Goal: Navigation & Orientation: Understand site structure

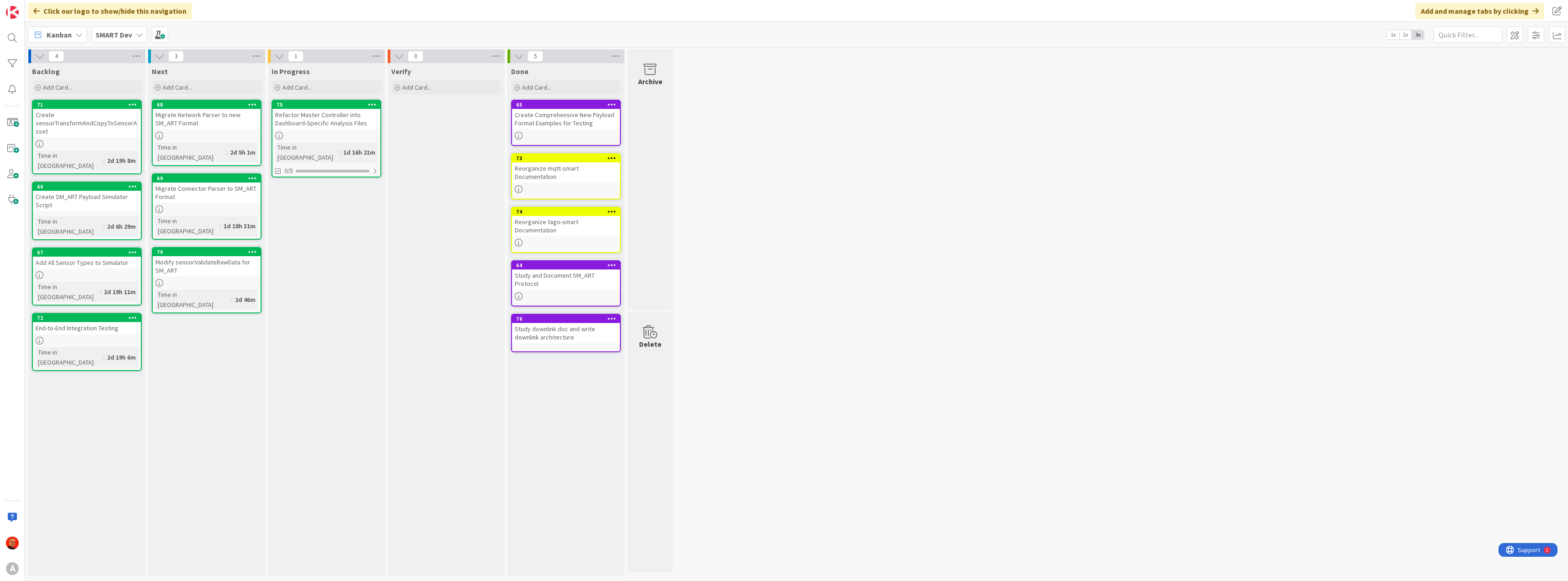
click at [140, 32] on icon at bounding box center [139, 35] width 7 height 7
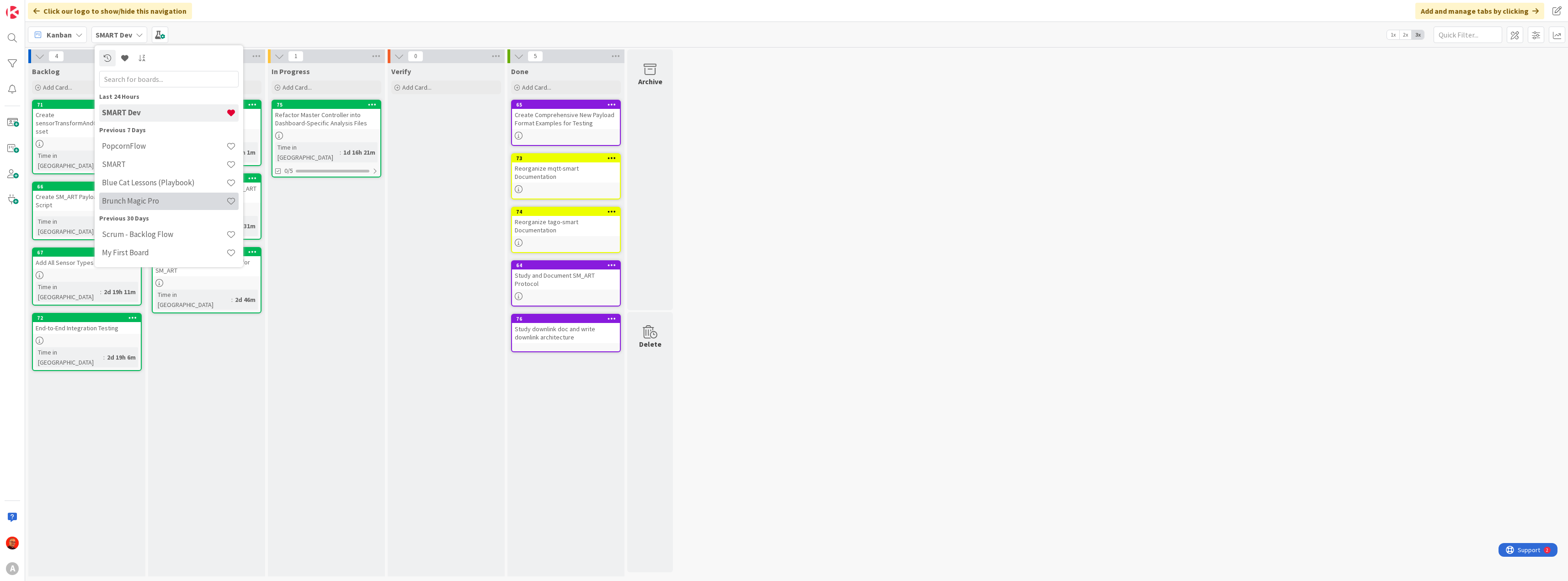
click at [144, 194] on div "Brunch Magic Pro" at bounding box center [169, 201] width 139 height 18
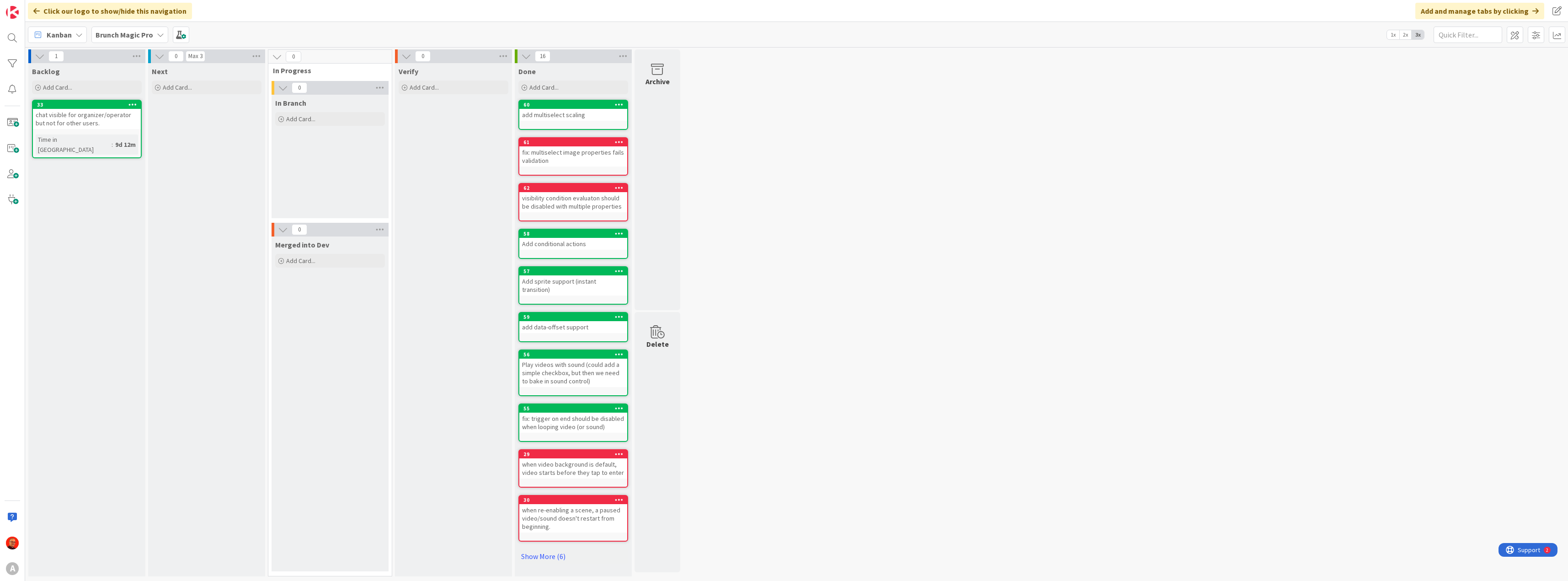
click at [152, 36] on div "Brunch Magic Pro" at bounding box center [129, 35] width 77 height 16
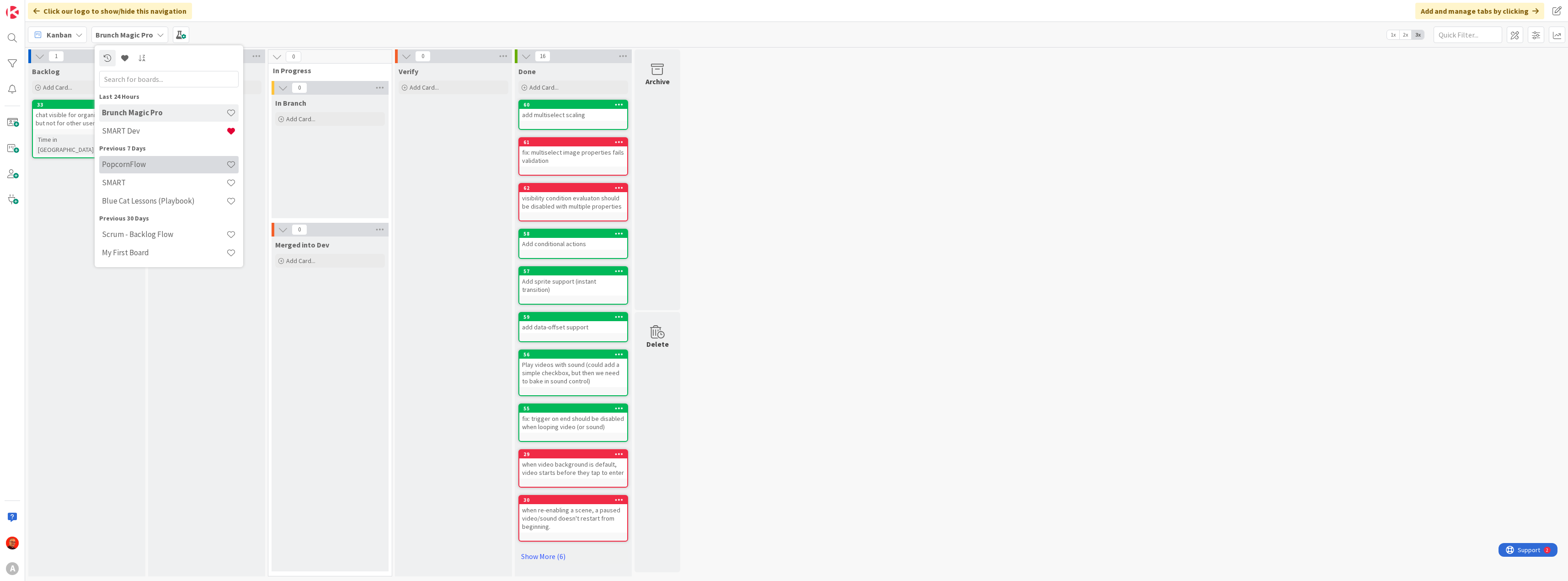
click at [160, 167] on h4 "PopcornFlow" at bounding box center [165, 165] width 125 height 9
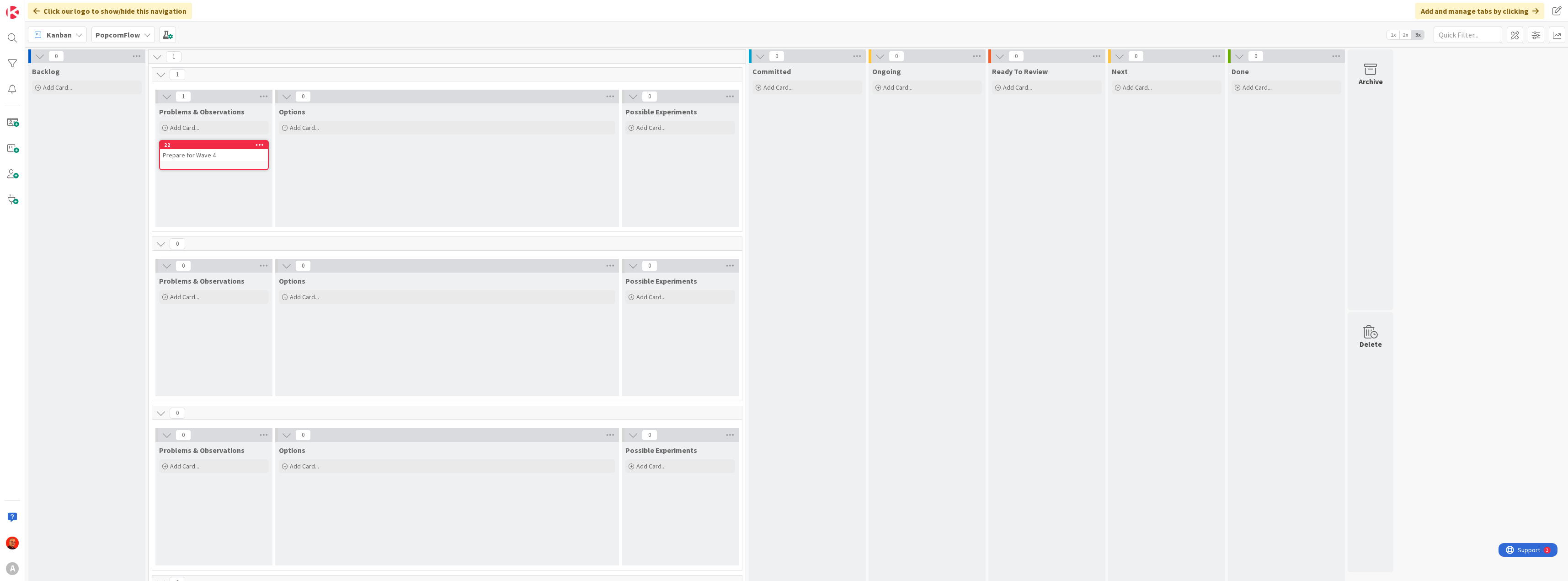
click at [140, 32] on div "PopcornFlow" at bounding box center [123, 35] width 64 height 16
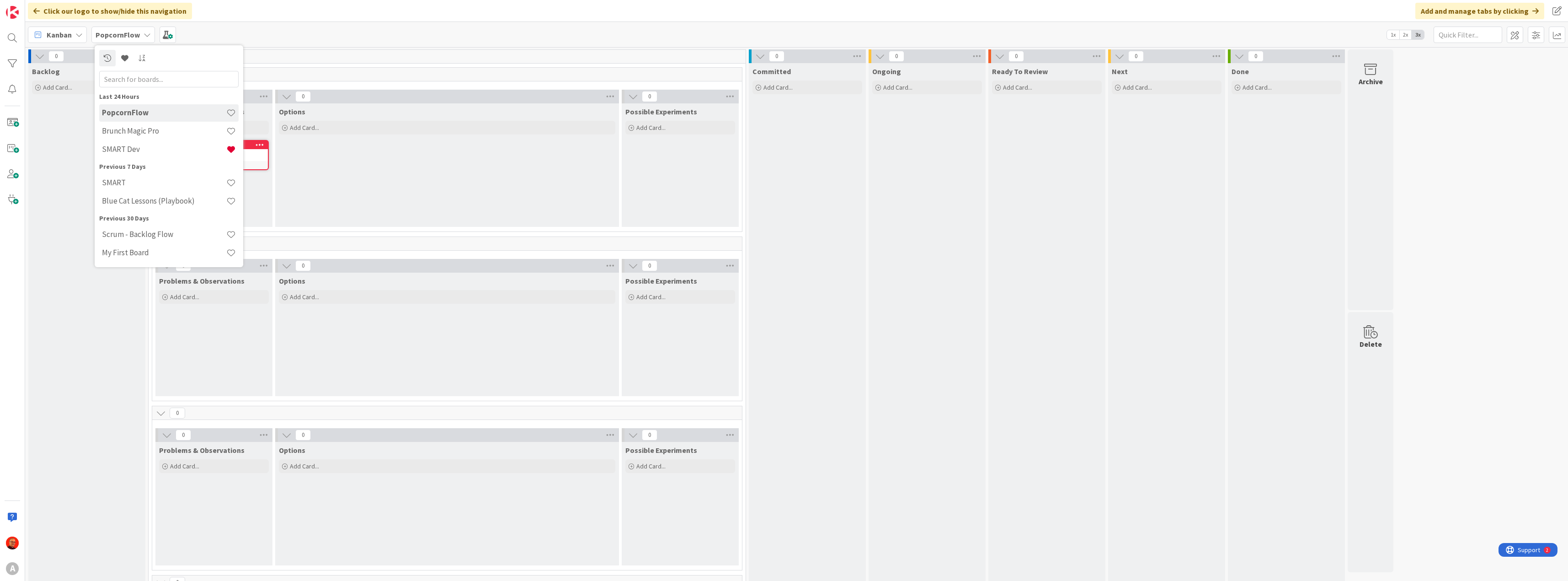
click at [79, 39] on div "Kanban" at bounding box center [57, 35] width 59 height 16
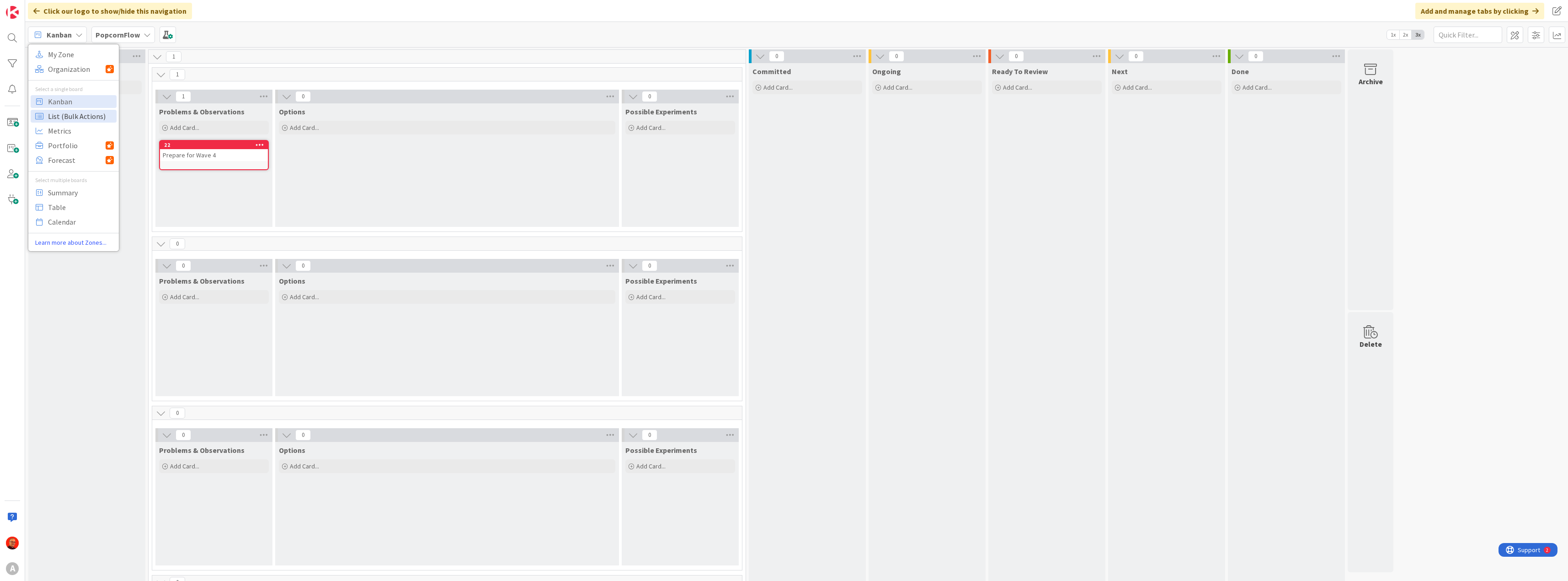
click at [74, 116] on span "List (Bulk Actions)" at bounding box center [81, 116] width 66 height 14
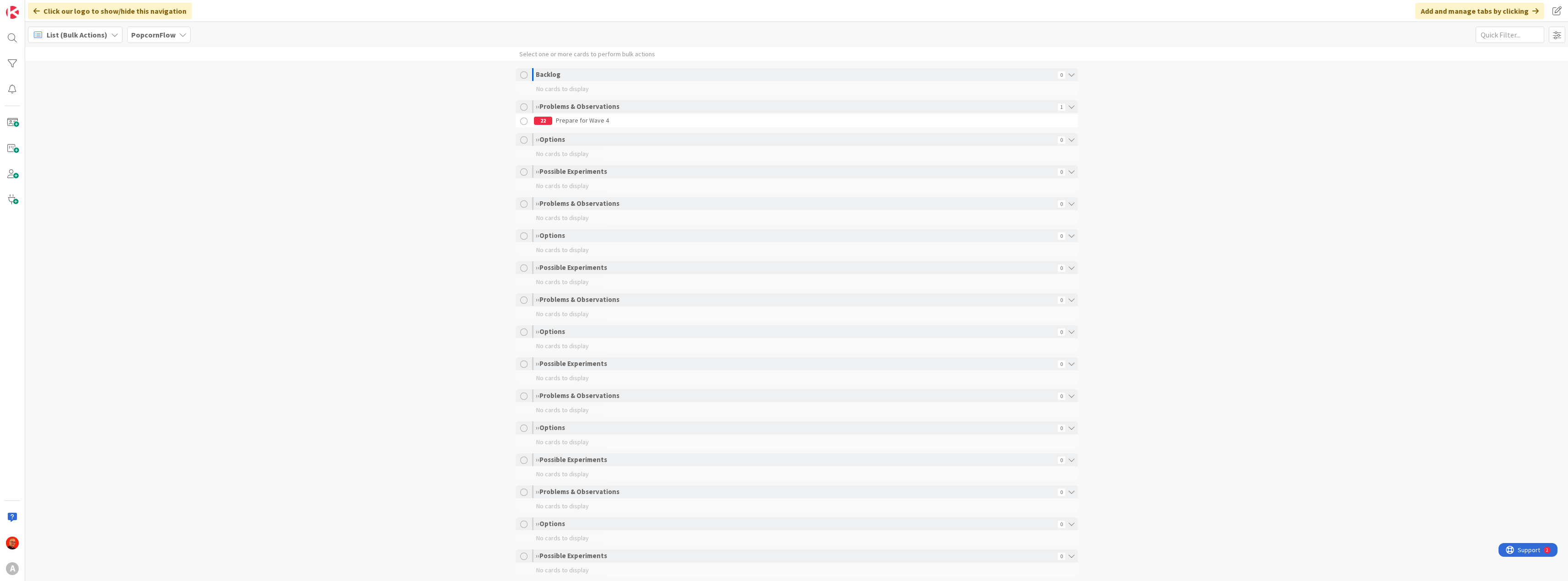
click at [78, 35] on span "List (Bulk Actions)" at bounding box center [77, 35] width 61 height 11
click at [71, 151] on span "Portfolio" at bounding box center [77, 146] width 58 height 14
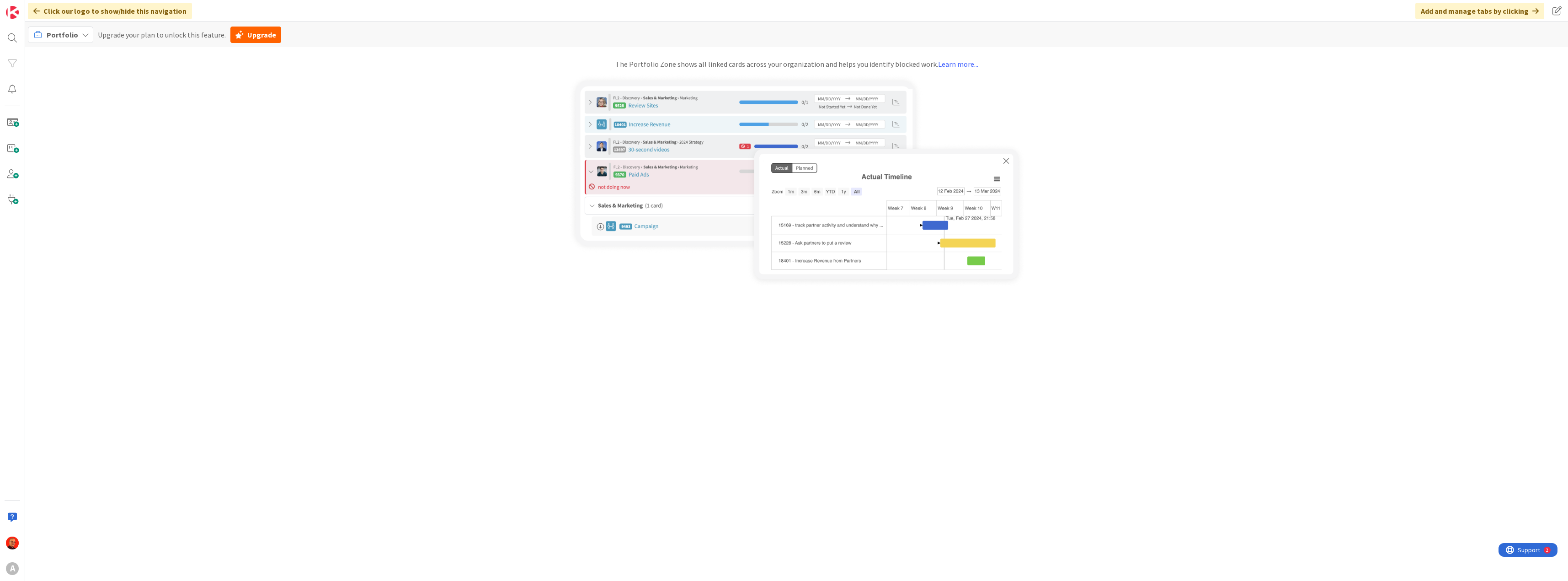
click at [74, 39] on span "Portfolio" at bounding box center [62, 35] width 32 height 9
click at [72, 157] on span "Forecast" at bounding box center [77, 161] width 58 height 14
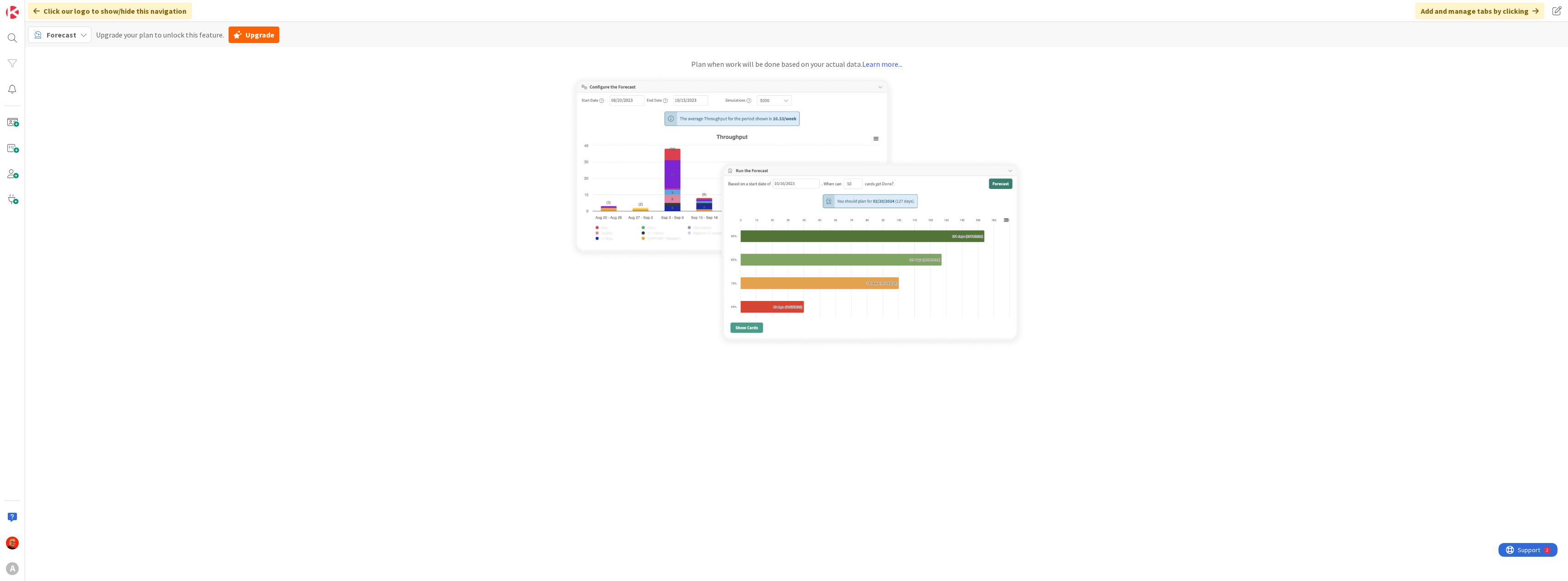
click at [67, 34] on span "Forecast" at bounding box center [62, 35] width 30 height 9
click at [68, 49] on span "My Zone" at bounding box center [81, 54] width 66 height 14
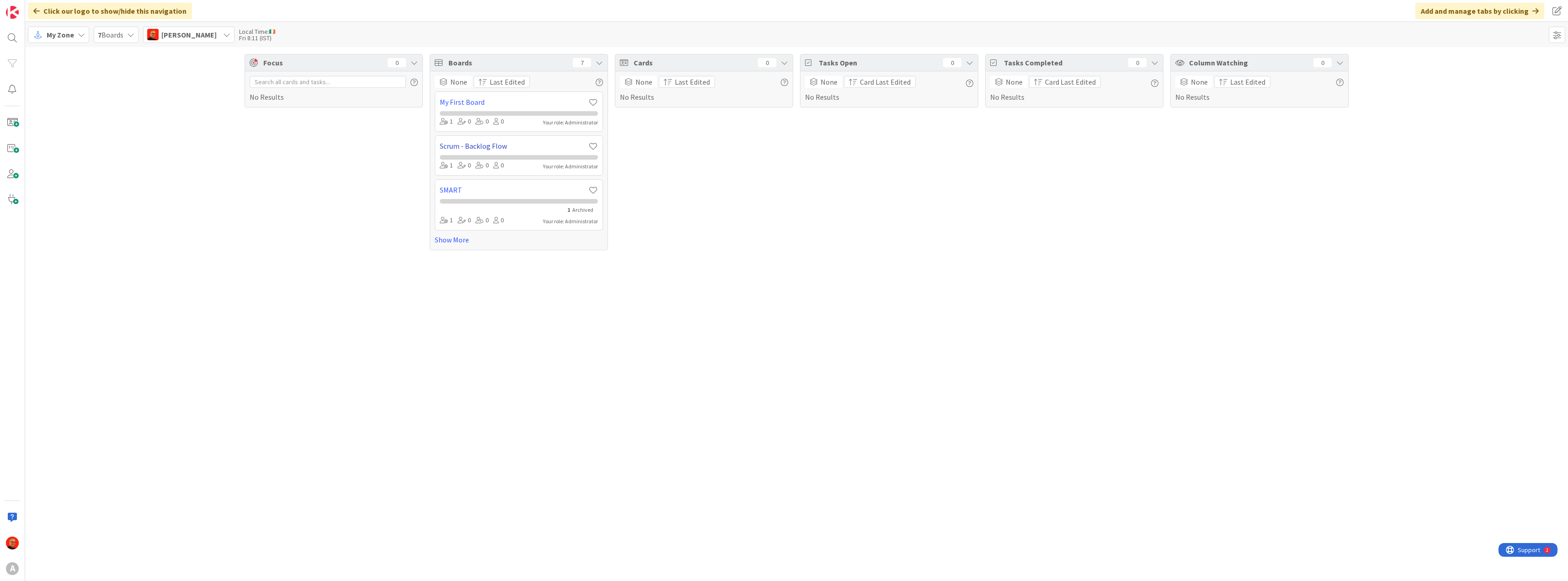
click at [475, 146] on link "Scrum - Backlog Flow" at bounding box center [514, 146] width 148 height 11
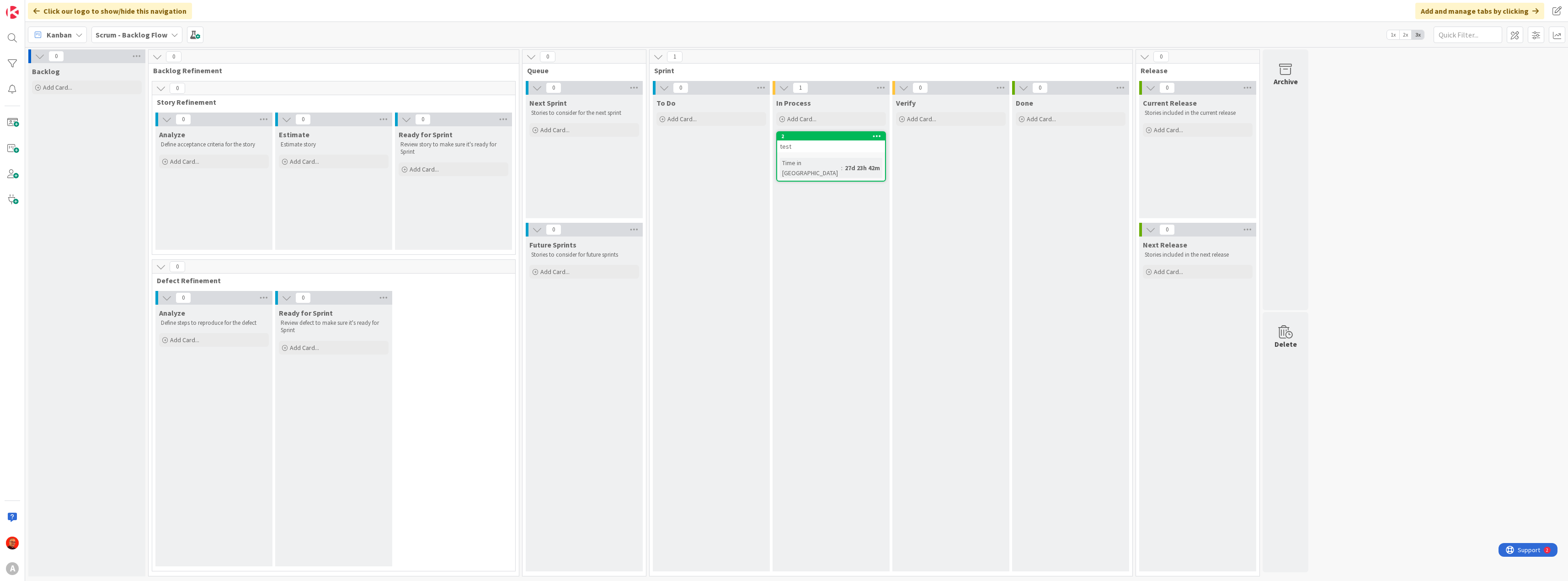
click at [120, 29] on span "Scrum - Backlog Flow" at bounding box center [131, 35] width 72 height 11
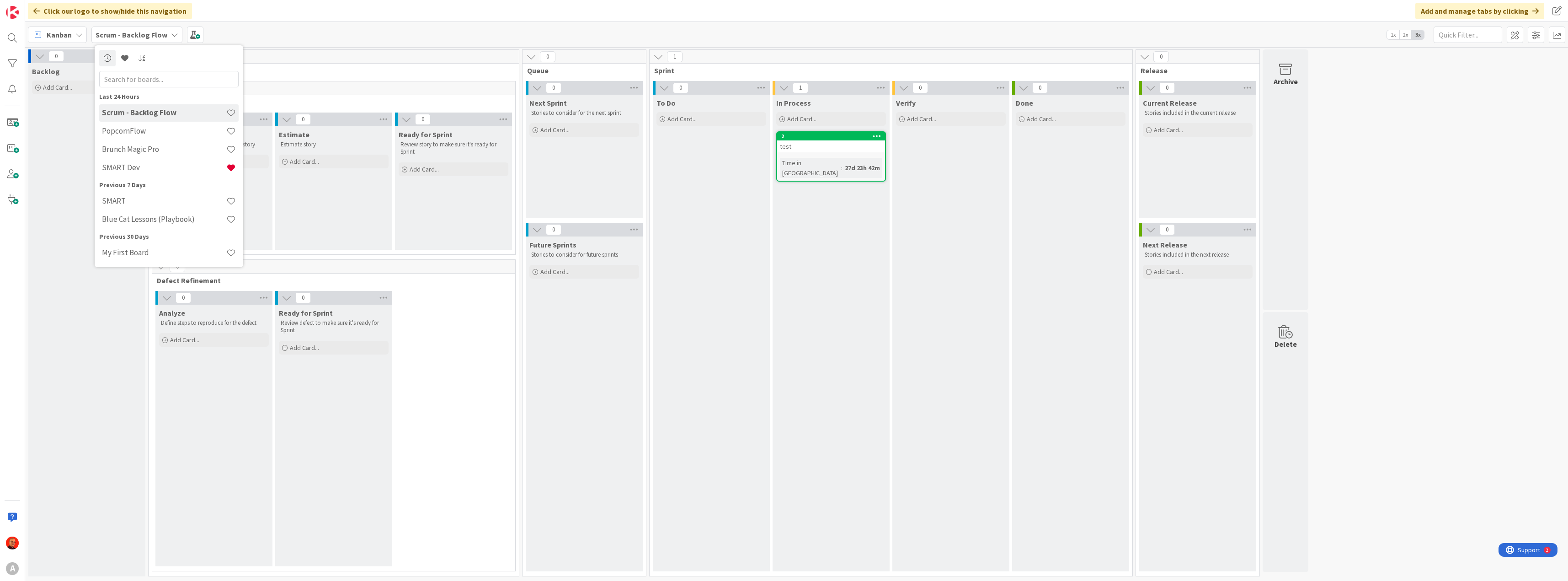
click at [56, 134] on div "Backlog Add Card..." at bounding box center [87, 320] width 117 height 513
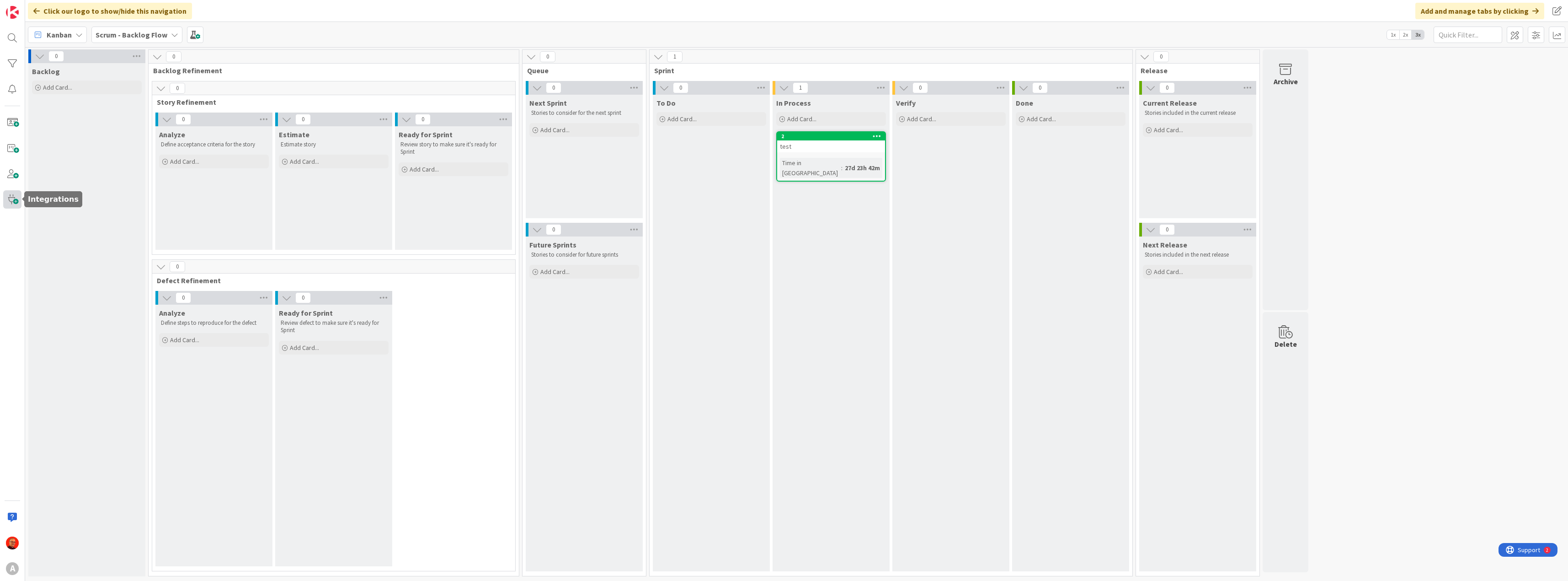
click at [12, 201] on span at bounding box center [12, 199] width 18 height 18
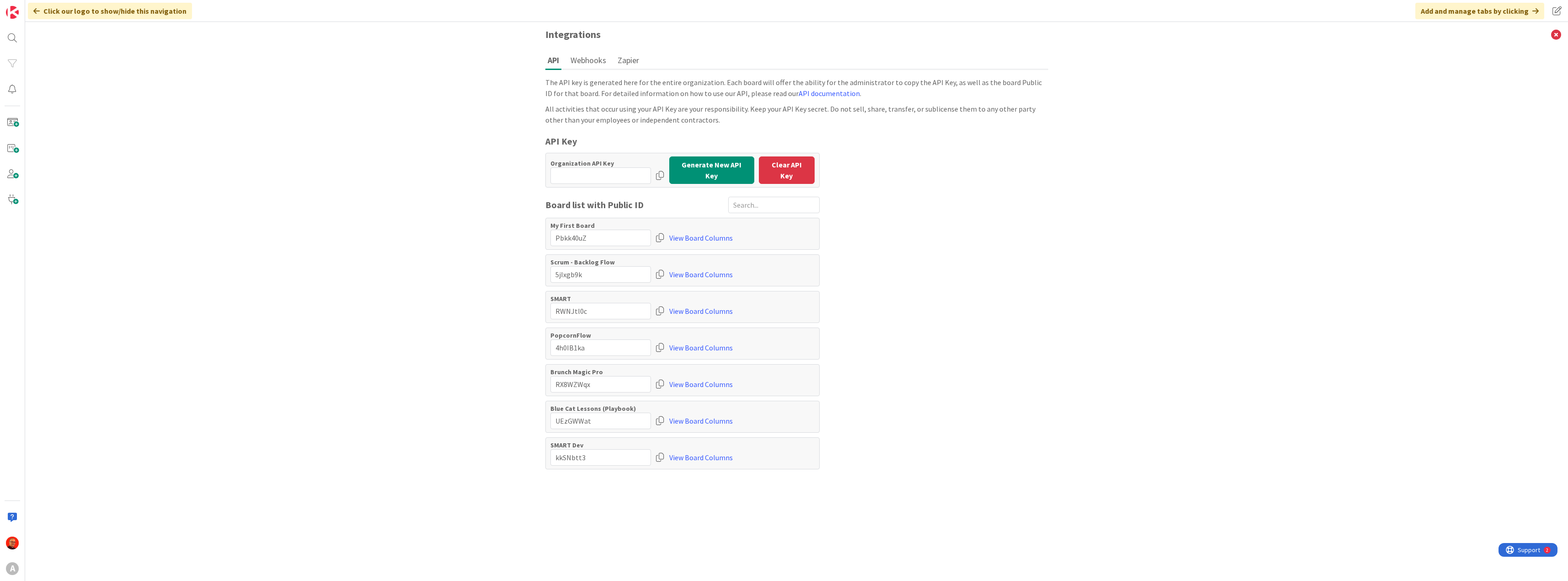
click at [586, 58] on button "Webhooks" at bounding box center [588, 60] width 40 height 17
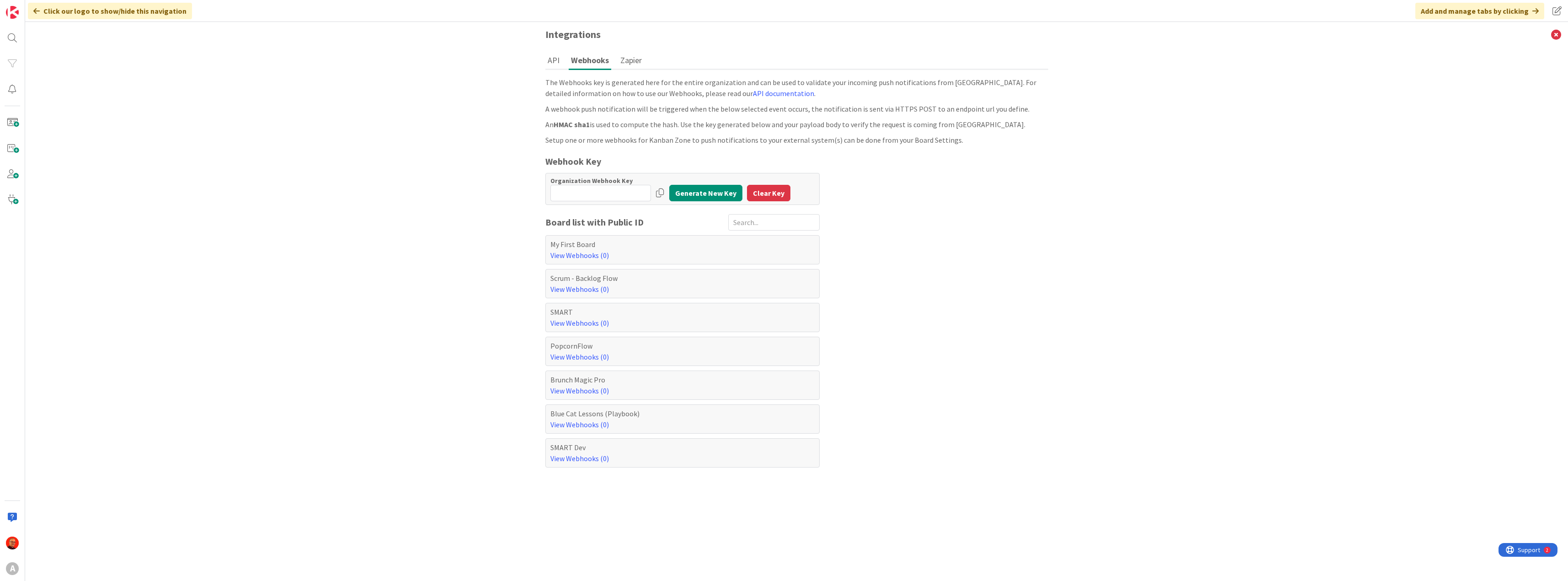
click at [624, 60] on button "Zapier" at bounding box center [631, 60] width 26 height 17
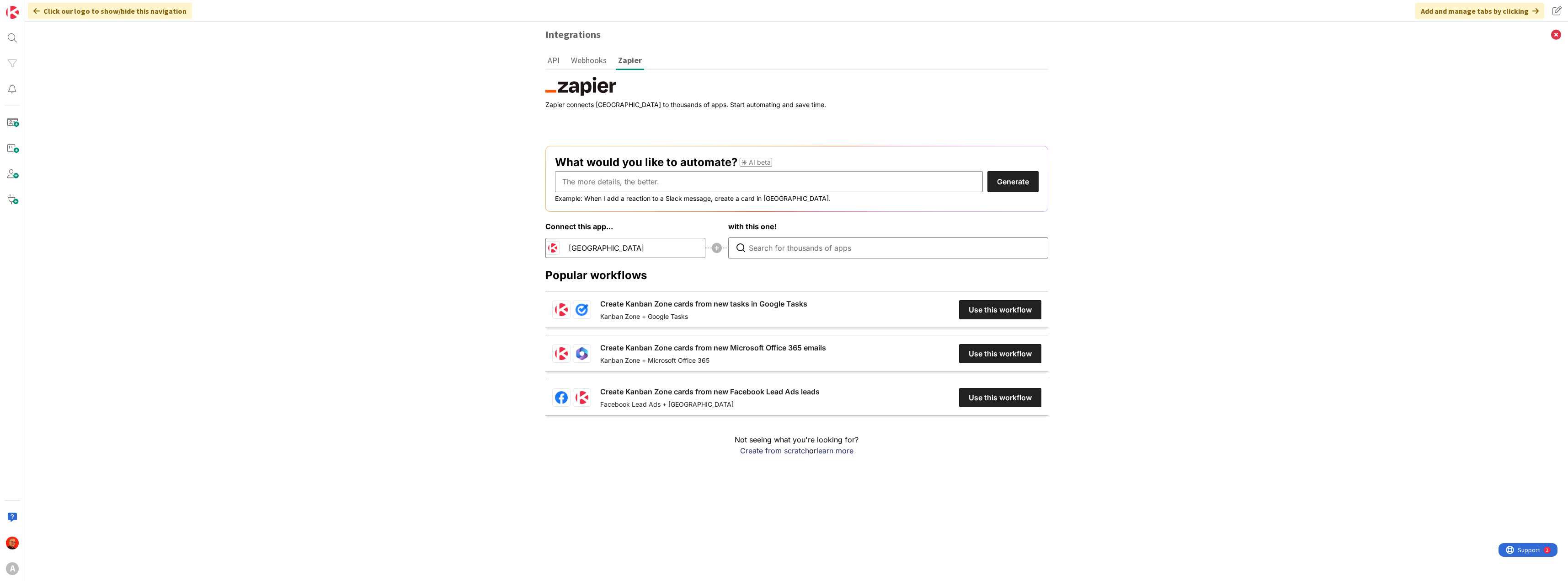
click at [552, 57] on button "API" at bounding box center [554, 60] width 16 height 17
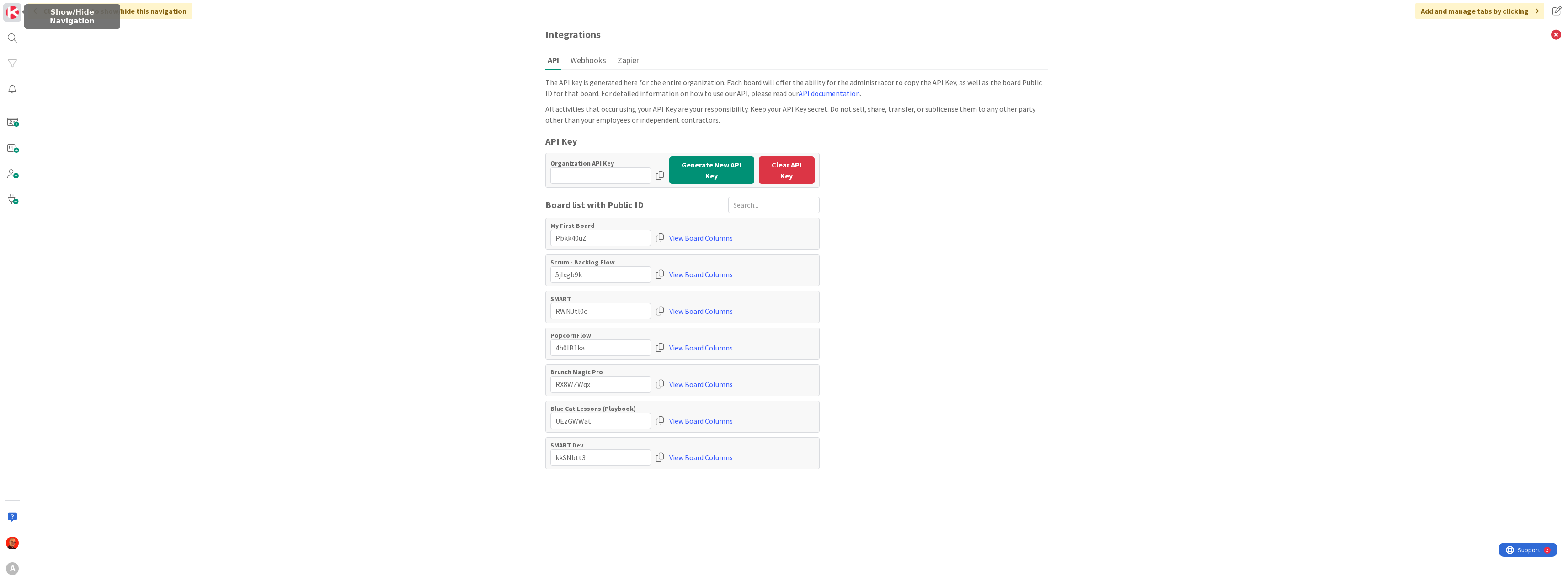
click at [8, 10] on img at bounding box center [12, 12] width 13 height 13
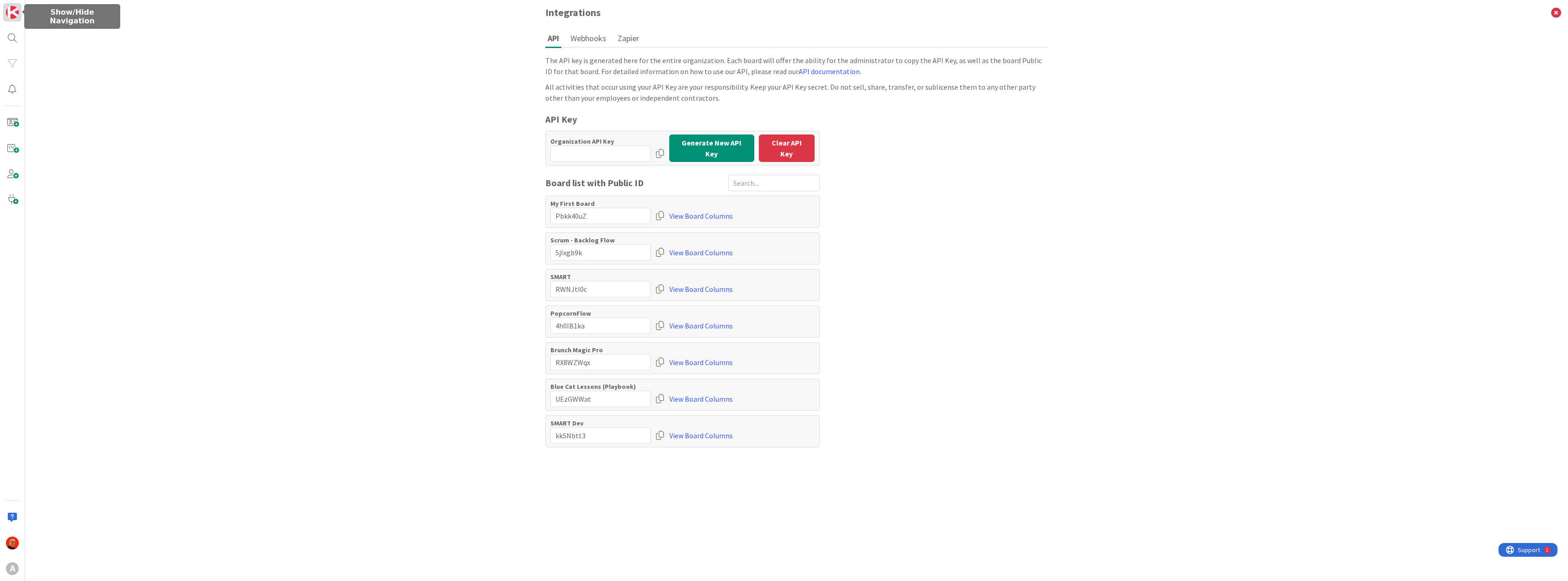
click at [8, 10] on img at bounding box center [12, 12] width 13 height 13
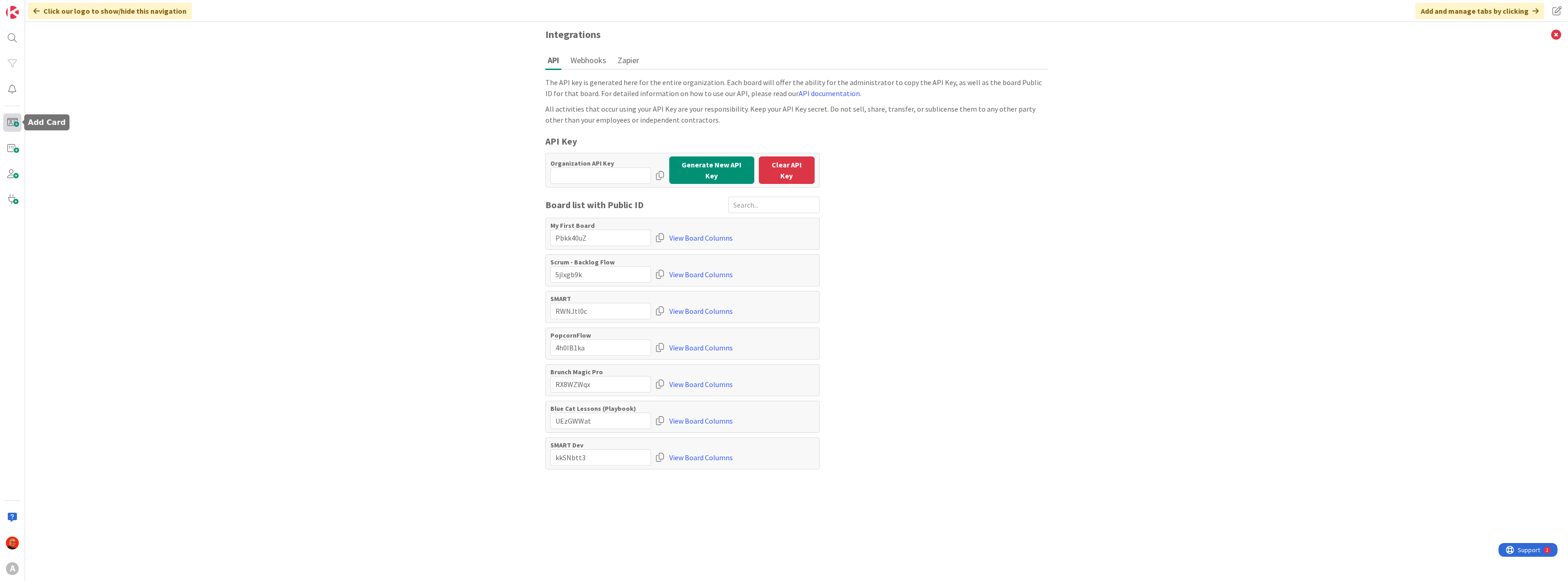
click at [12, 125] on span at bounding box center [12, 122] width 18 height 18
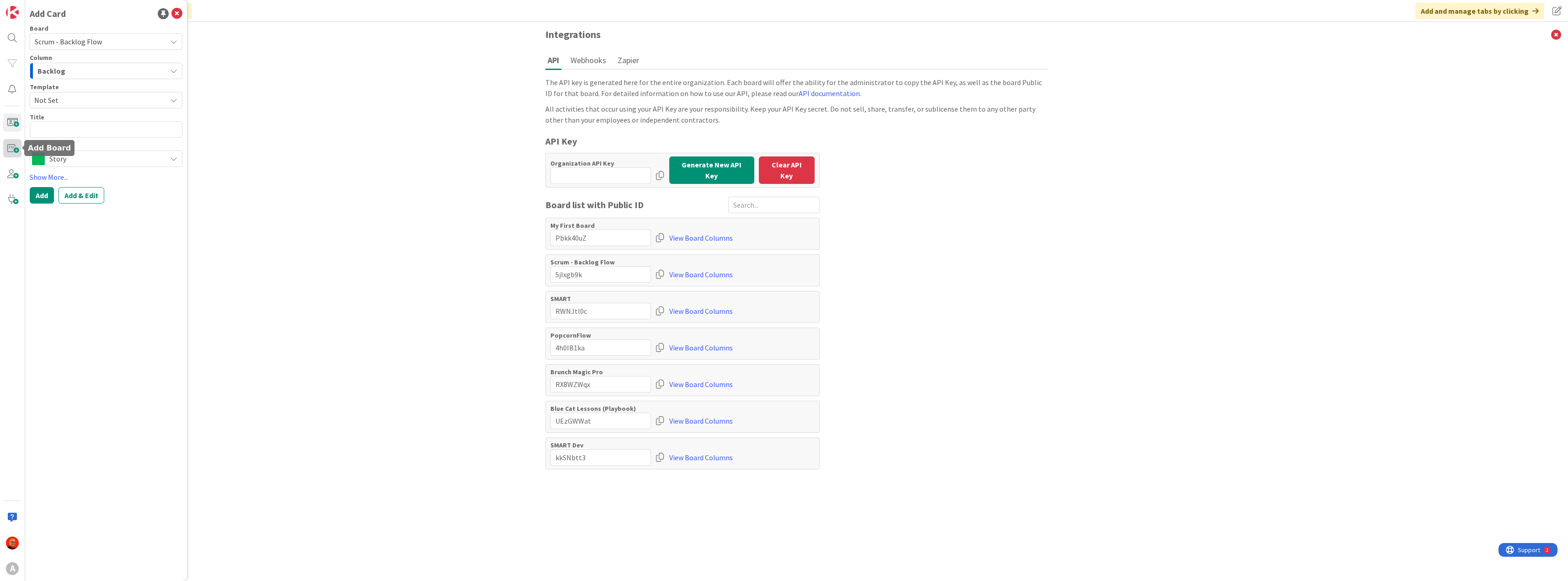
click at [14, 151] on span at bounding box center [12, 148] width 18 height 18
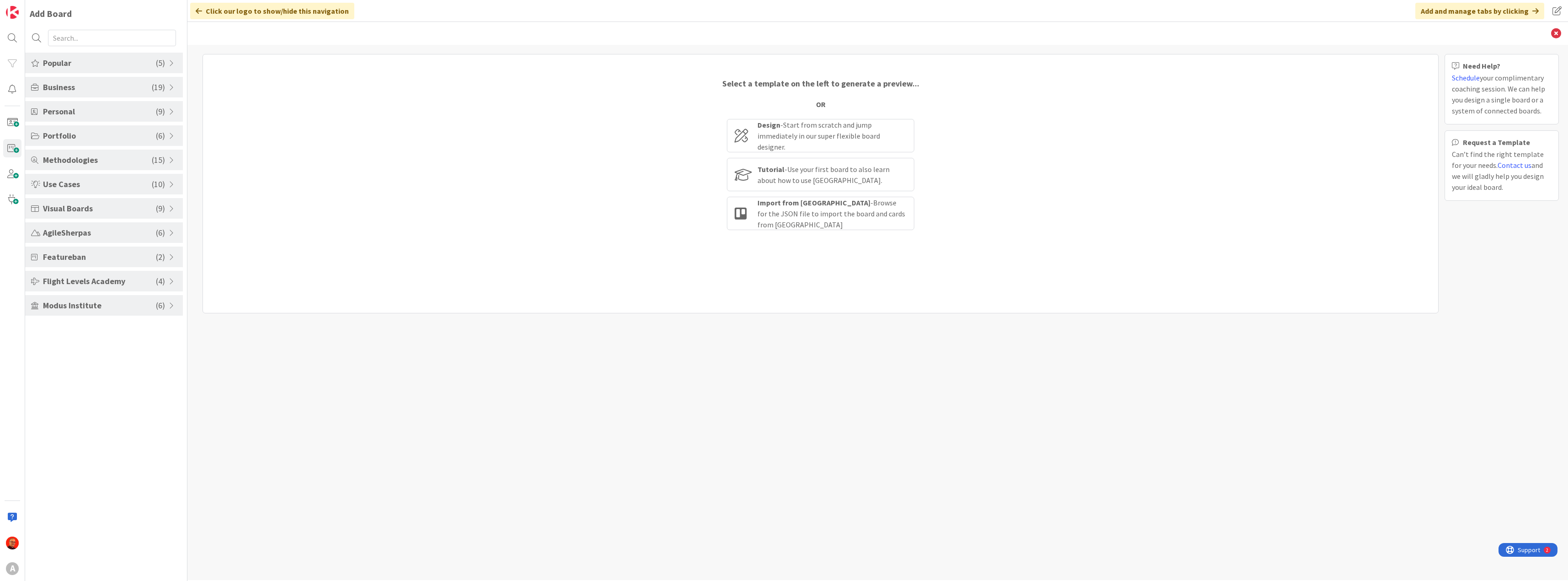
click at [63, 280] on span "Flight Levels Academy" at bounding box center [99, 281] width 113 height 12
click at [83, 205] on span "Visual Boards" at bounding box center [99, 208] width 113 height 12
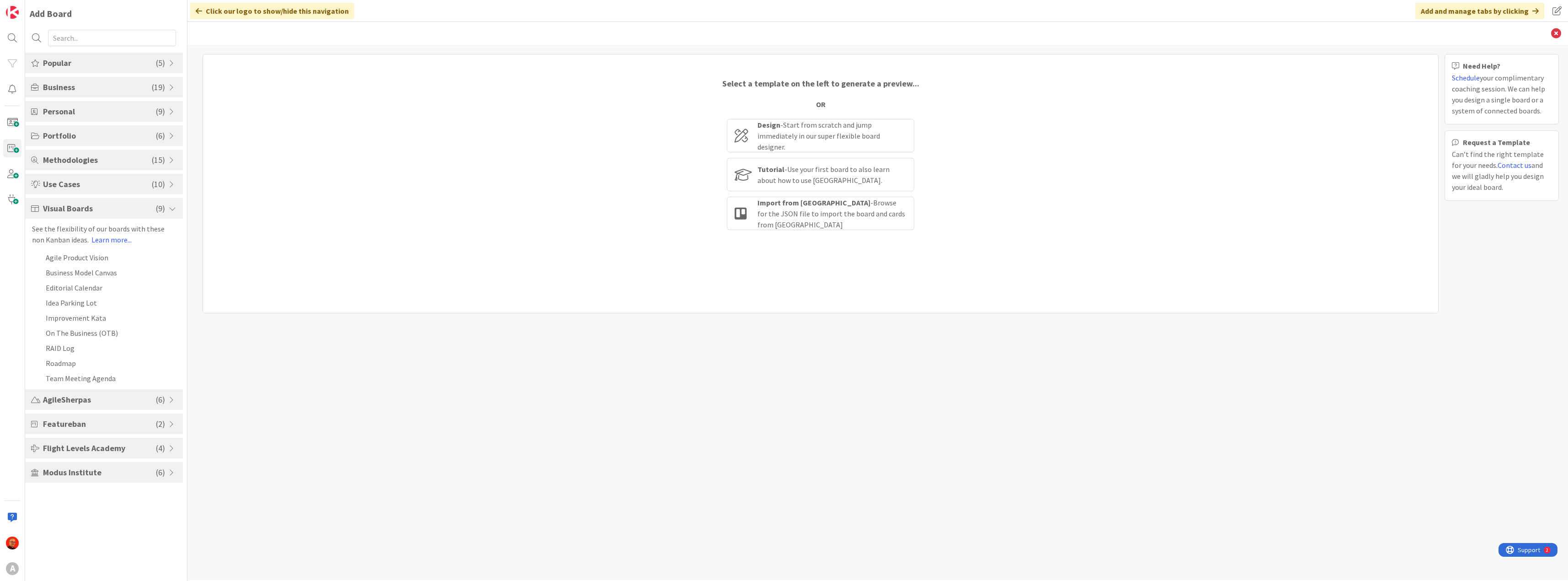
click at [83, 205] on span "Visual Boards" at bounding box center [99, 208] width 113 height 12
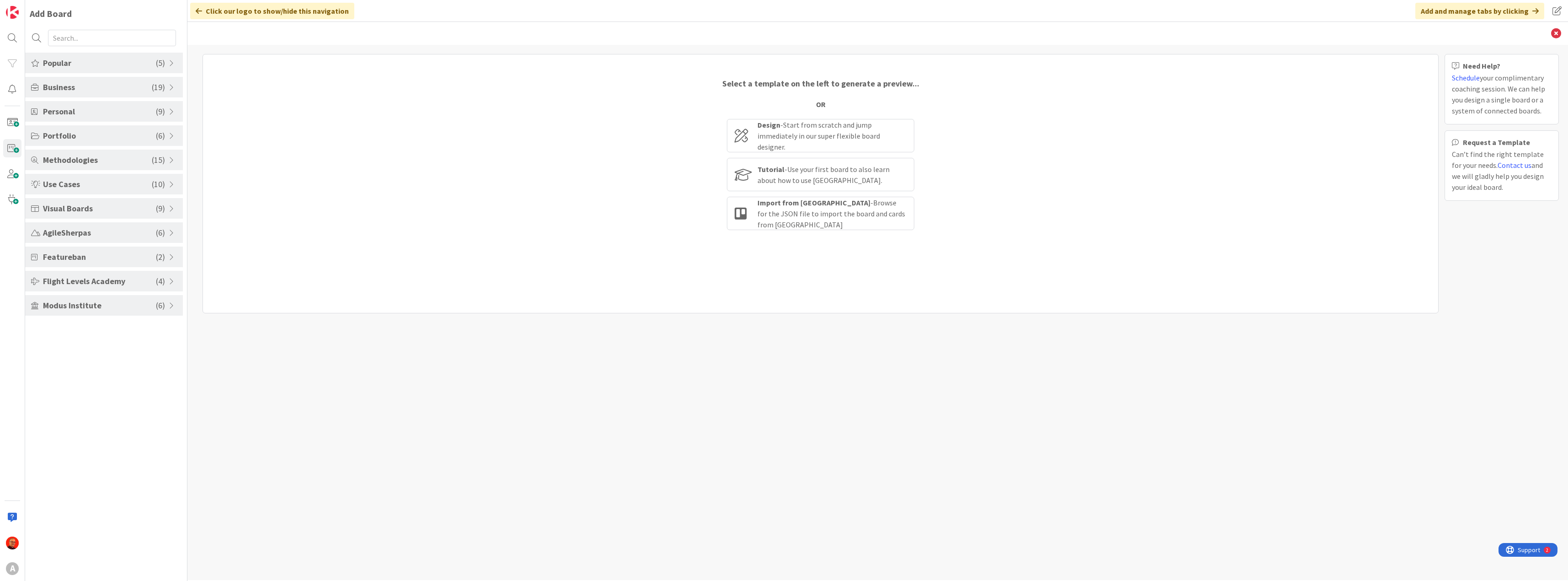
click at [83, 277] on span "Flight Levels Academy" at bounding box center [99, 281] width 113 height 12
click at [79, 315] on link "Learn more..." at bounding box center [83, 312] width 40 height 9
